Goal: Information Seeking & Learning: Learn about a topic

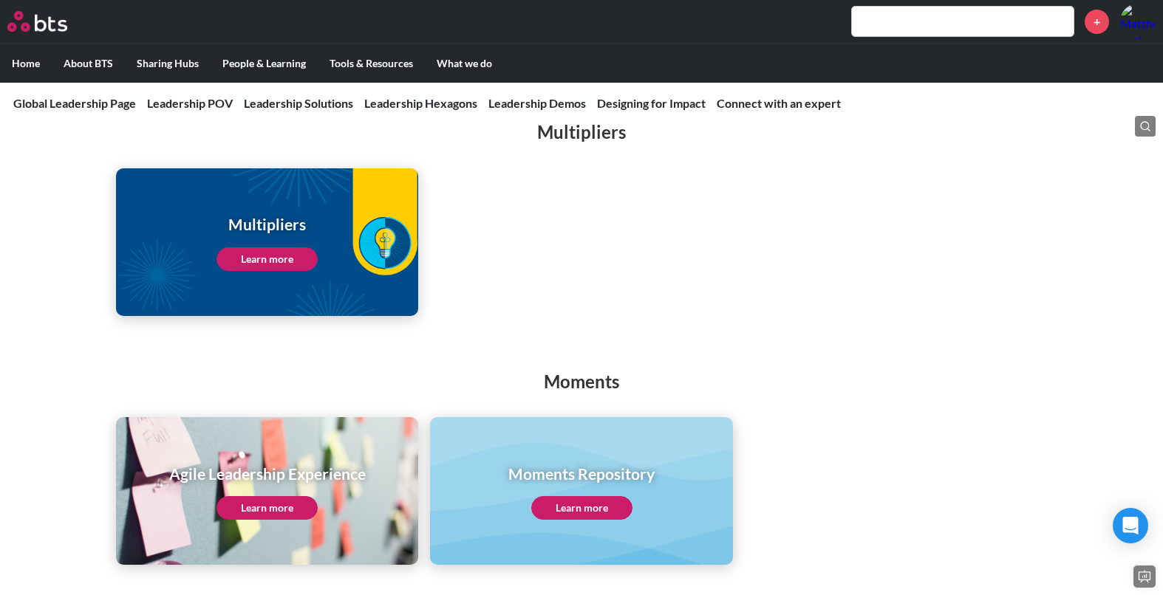
scroll to position [2093, 0]
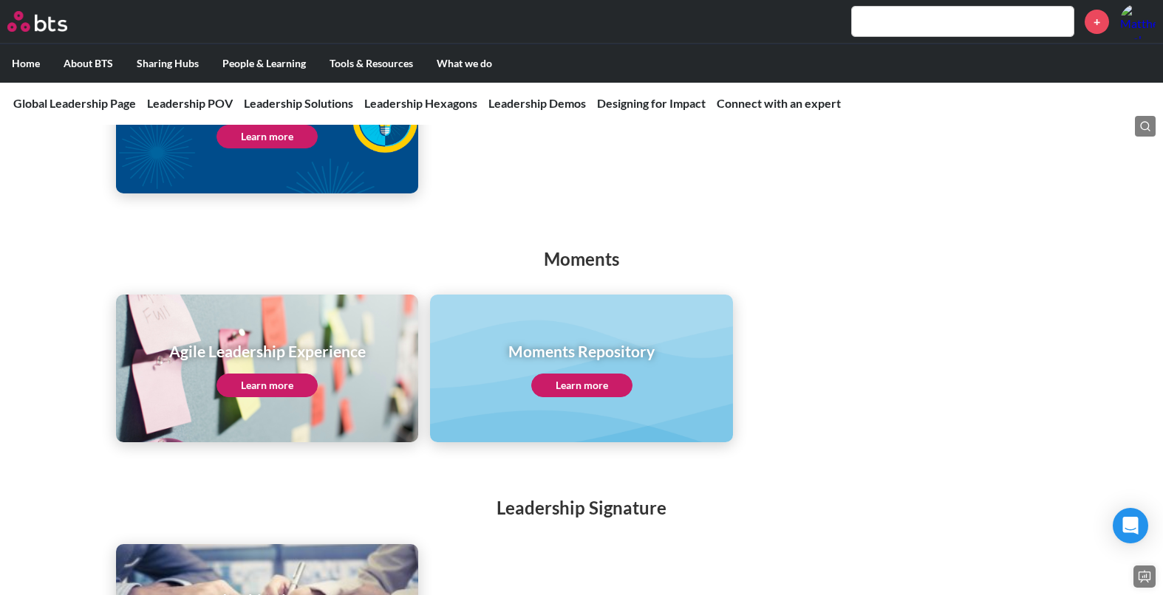
click at [612, 374] on link "Learn more" at bounding box center [581, 386] width 101 height 24
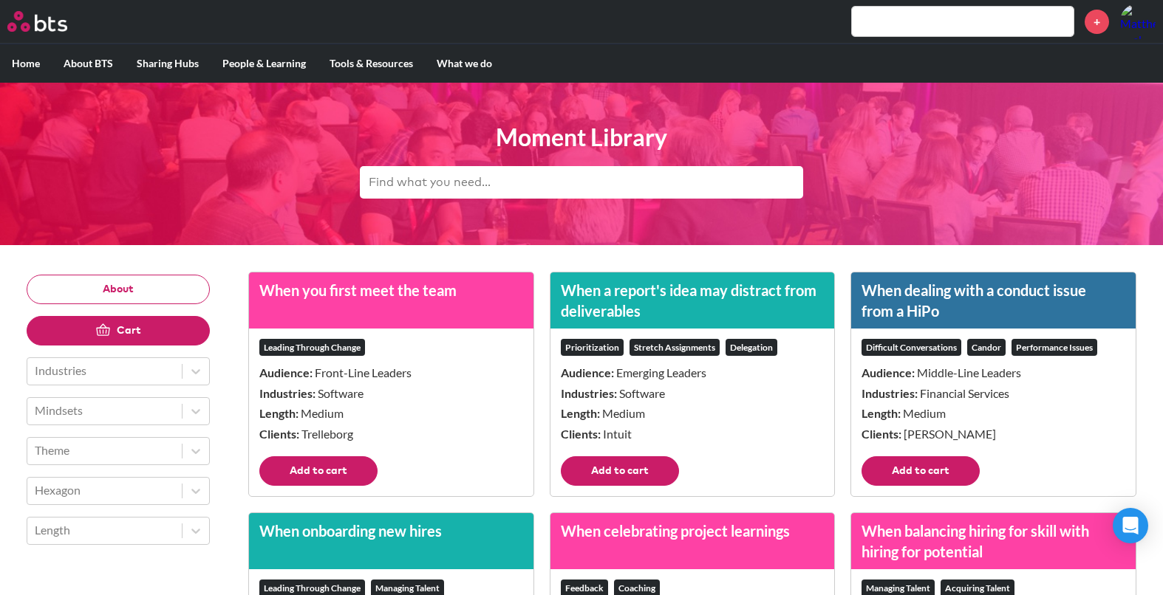
click at [990, 18] on input "text" at bounding box center [963, 22] width 222 height 30
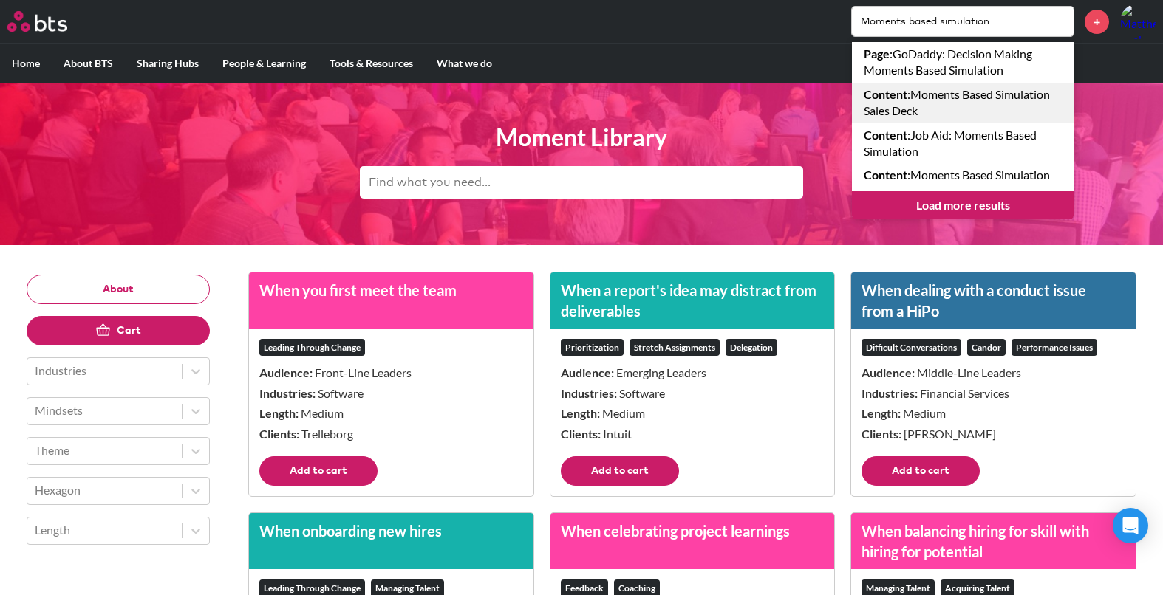
type input "Moments based simulation"
click at [900, 106] on link "Content : Moments Based Simulation Sales Deck" at bounding box center [963, 103] width 222 height 41
click at [936, 21] on input "Moments based simulation" at bounding box center [963, 22] width 222 height 30
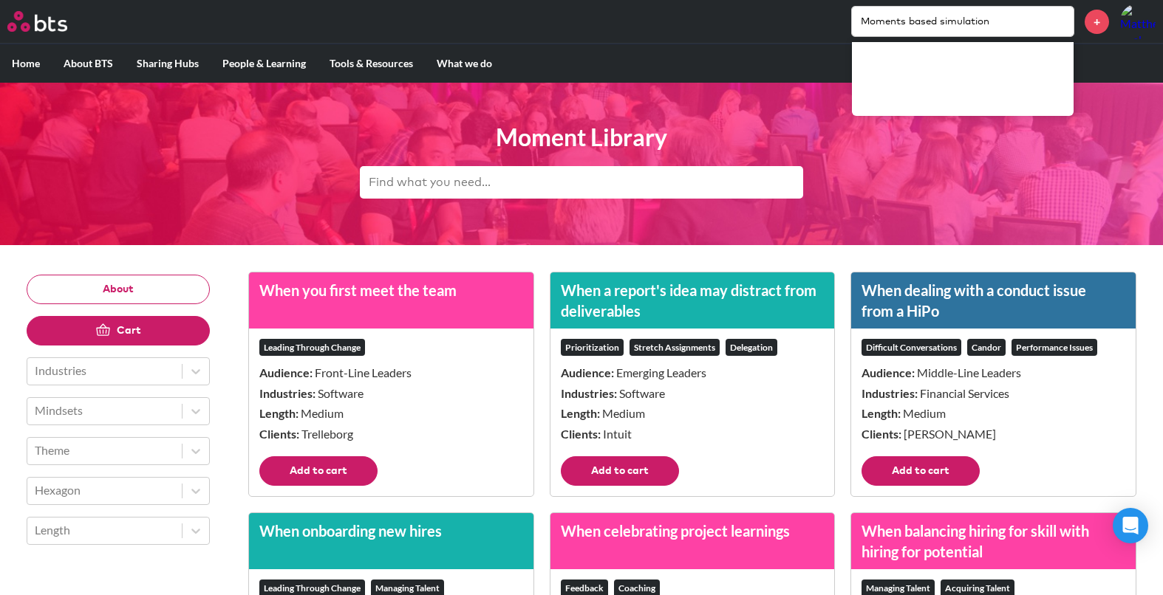
click at [1002, 27] on input "Moments based simulation" at bounding box center [963, 22] width 222 height 30
drag, startPoint x: 999, startPoint y: 13, endPoint x: 734, endPoint y: 2, distance: 264.7
click at [734, 2] on div "MENU Moments based simulation +" at bounding box center [581, 22] width 1163 height 44
click at [937, 19] on input "Moments based simulation" at bounding box center [963, 22] width 222 height 30
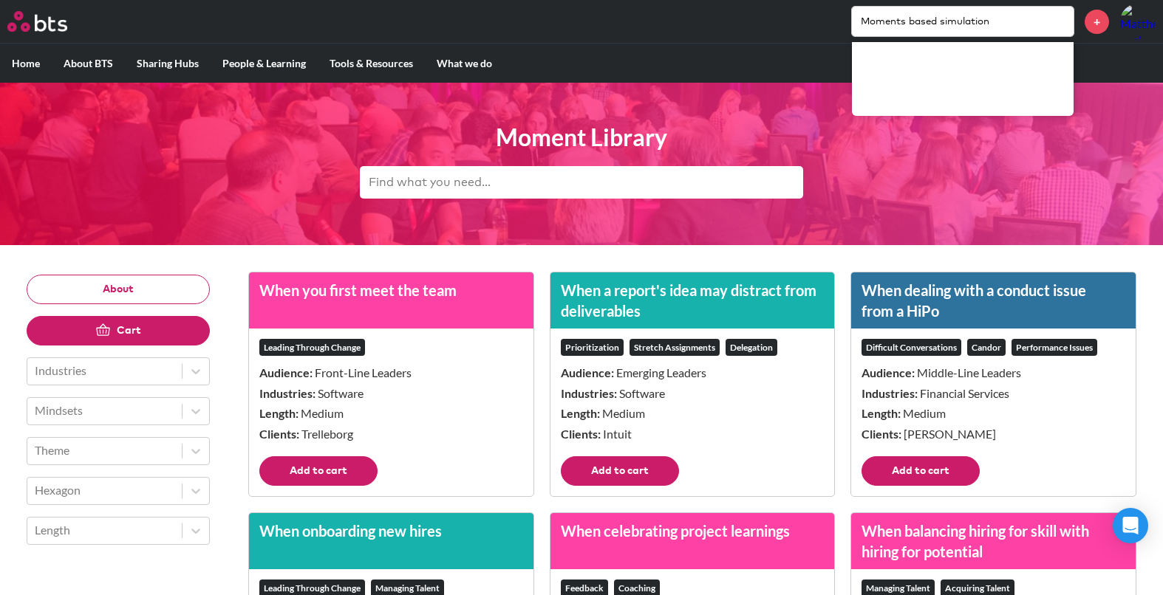
click at [937, 19] on input "Moments based simulation" at bounding box center [963, 22] width 222 height 30
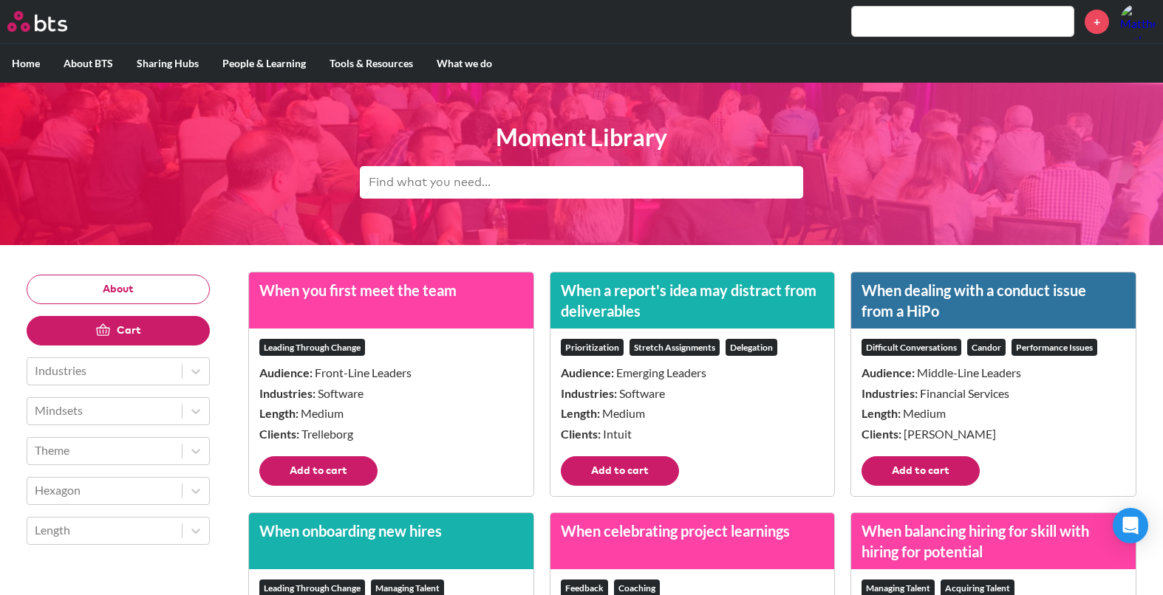
click at [985, 21] on input "text" at bounding box center [963, 22] width 222 height 30
paste input "Moments based simulation"
type input "Moments based simulation"
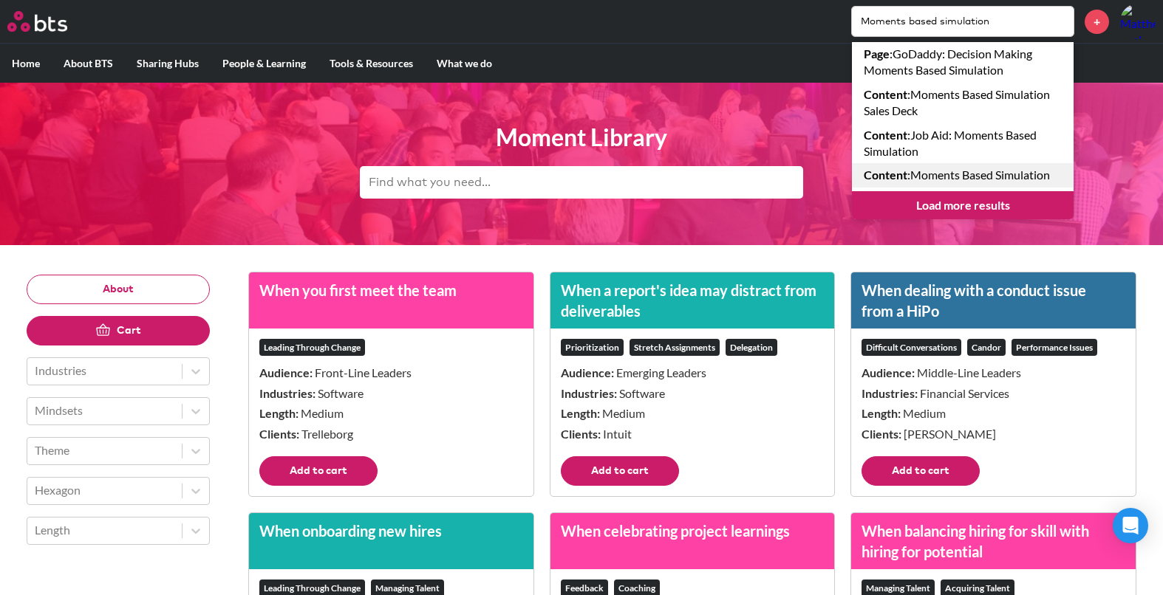
click at [946, 177] on link "Content : Moments Based Simulation" at bounding box center [963, 175] width 222 height 24
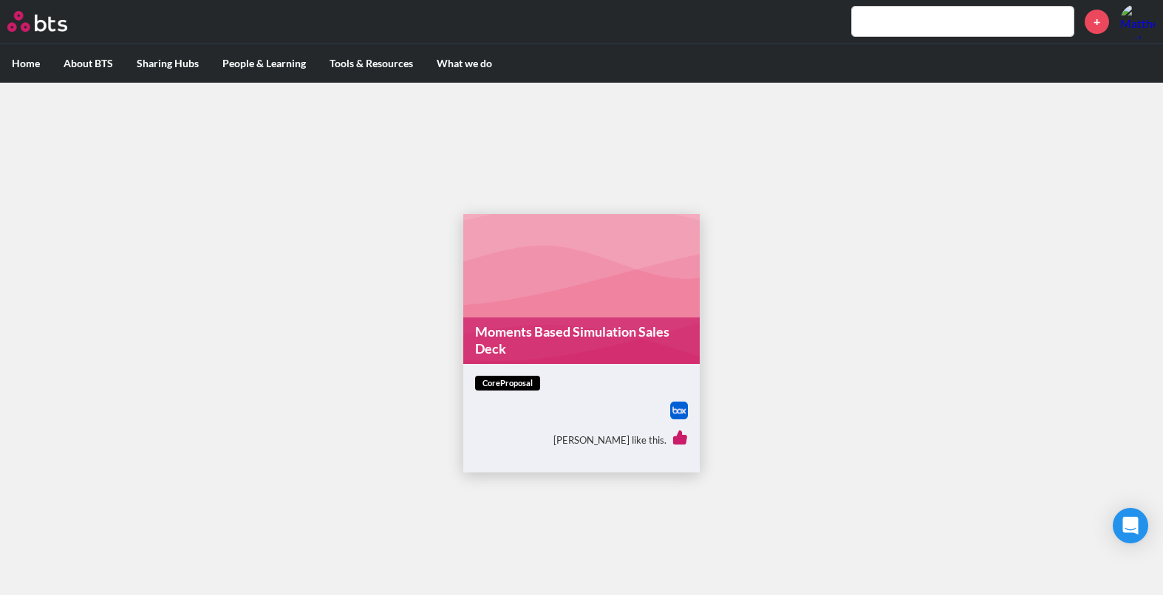
click at [674, 409] on img at bounding box center [679, 411] width 18 height 18
click at [847, 261] on main "Moments Based Simulation Sales Deck coreProposal [PERSON_NAME] like this." at bounding box center [581, 344] width 1163 height 522
